Goal: Task Accomplishment & Management: Manage account settings

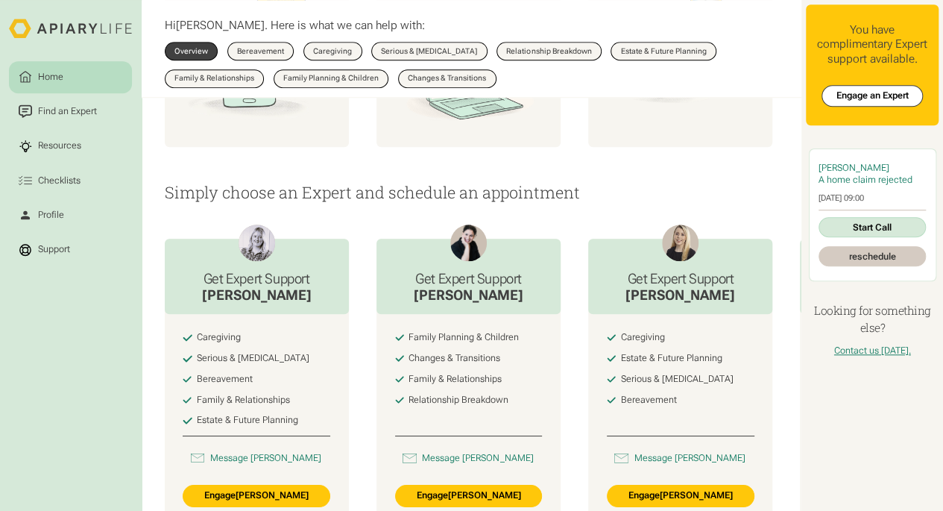
scroll to position [572, 0]
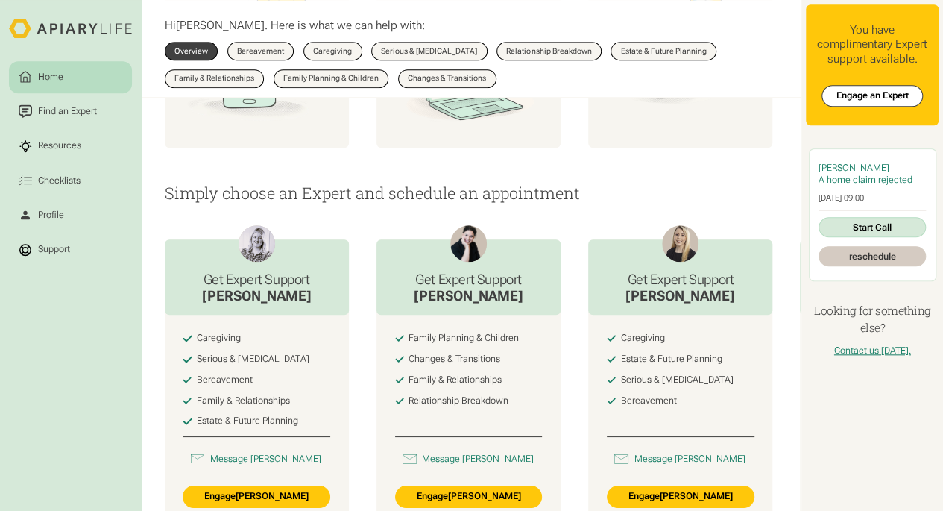
click at [852, 254] on link "reschedule" at bounding box center [873, 256] width 108 height 20
